Goal: Task Accomplishment & Management: Manage account settings

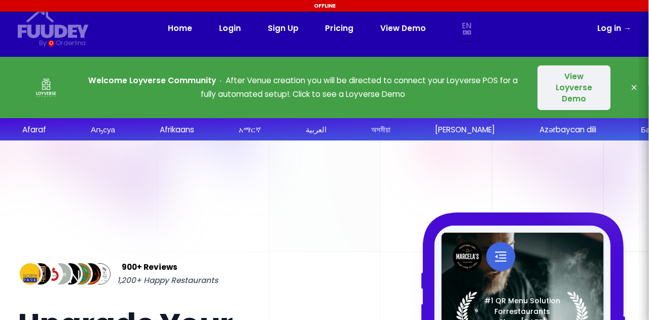
select select "en"
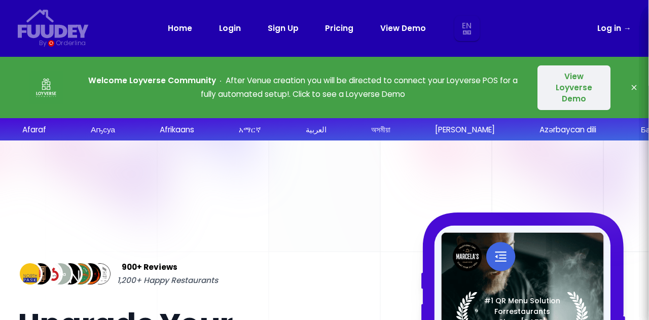
select select "en"
click at [613, 30] on link "Log in →" at bounding box center [613, 28] width 33 height 13
select select "en"
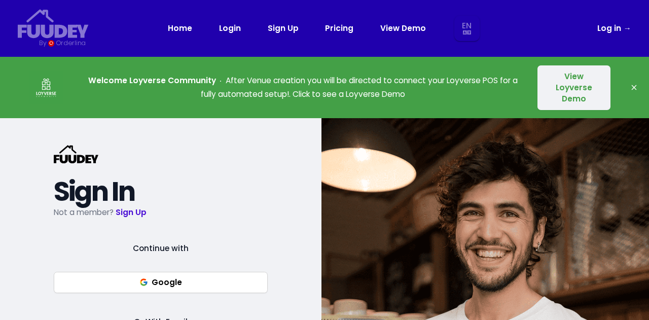
select select "en"
